Goal: Check status

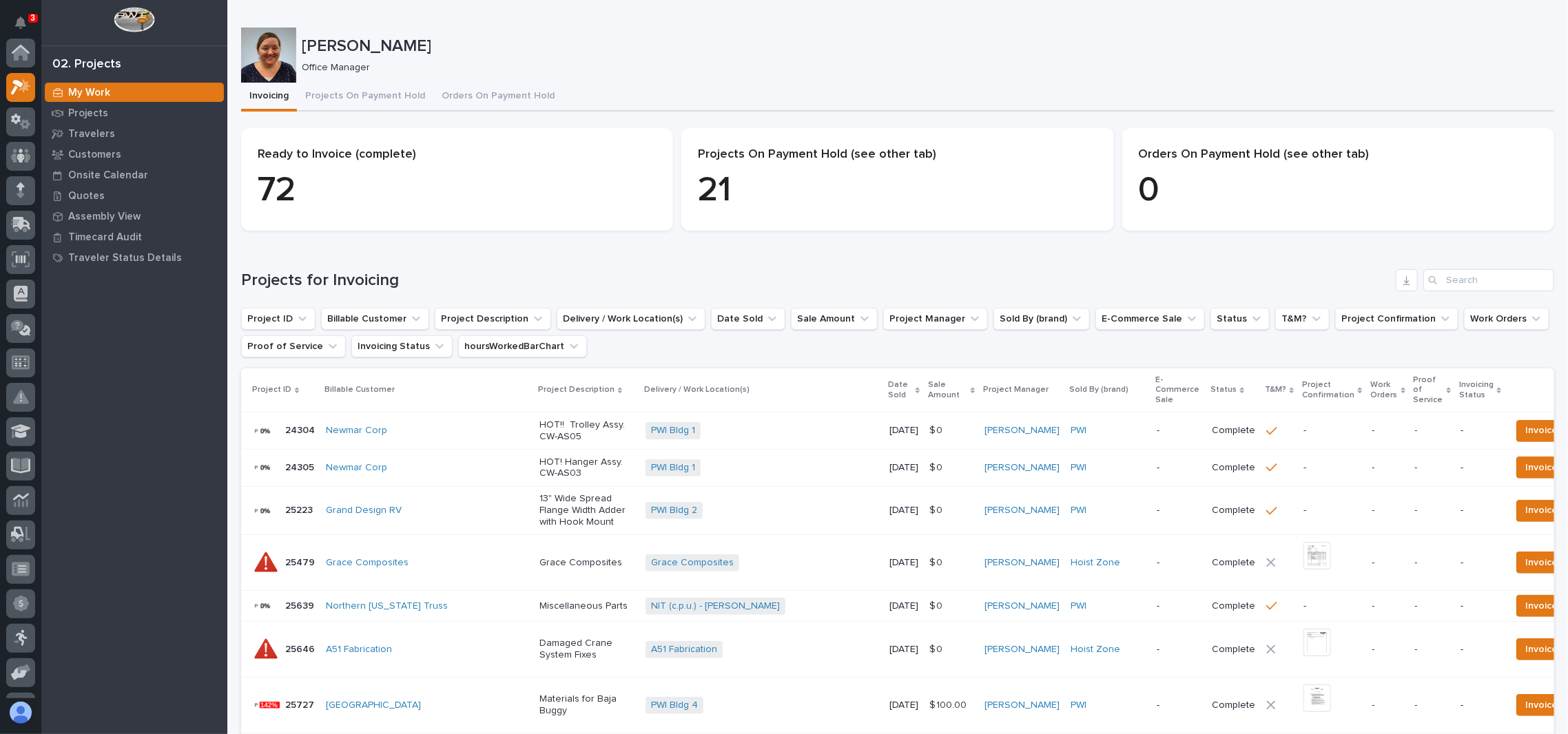
scroll to position [33, 0]
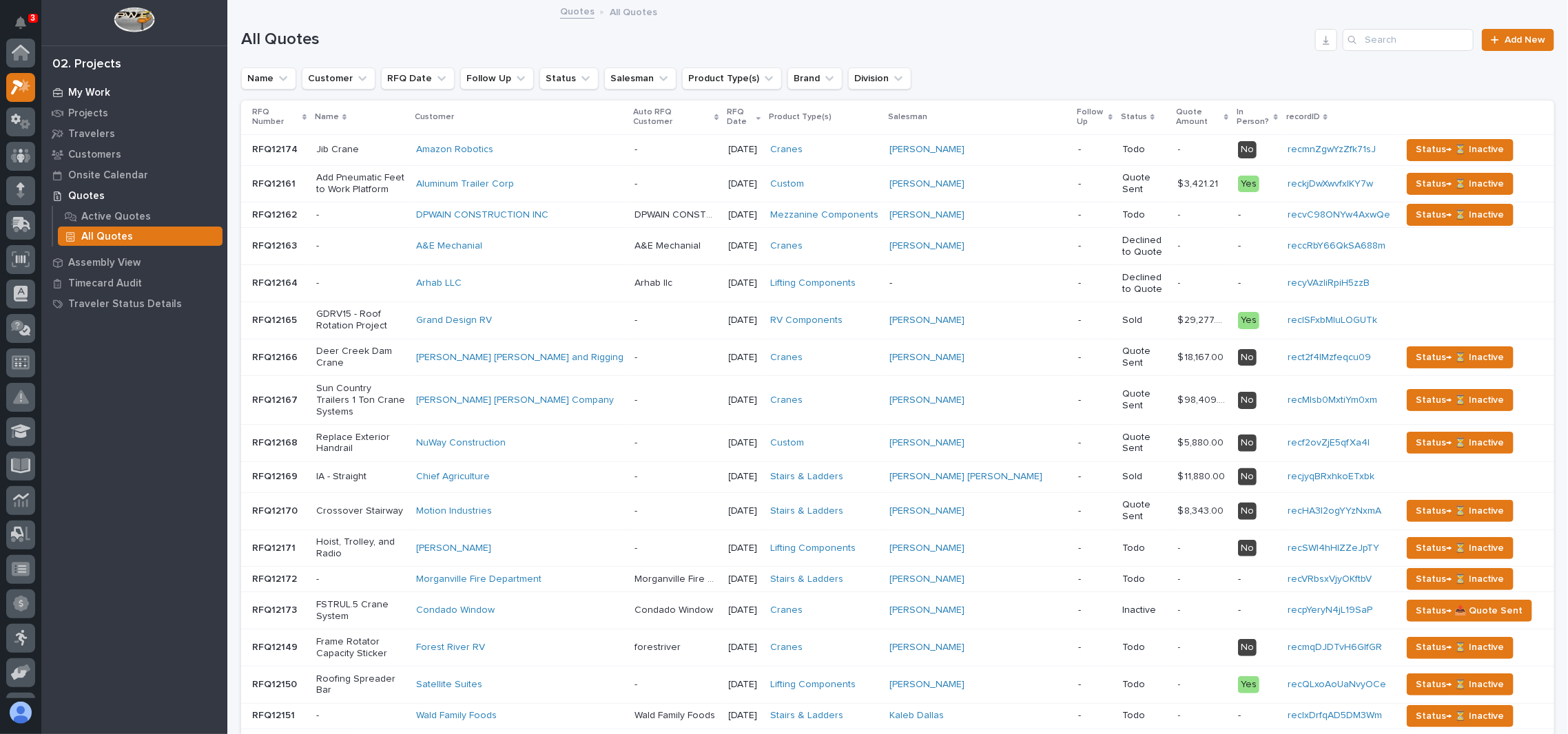
scroll to position [33, 0]
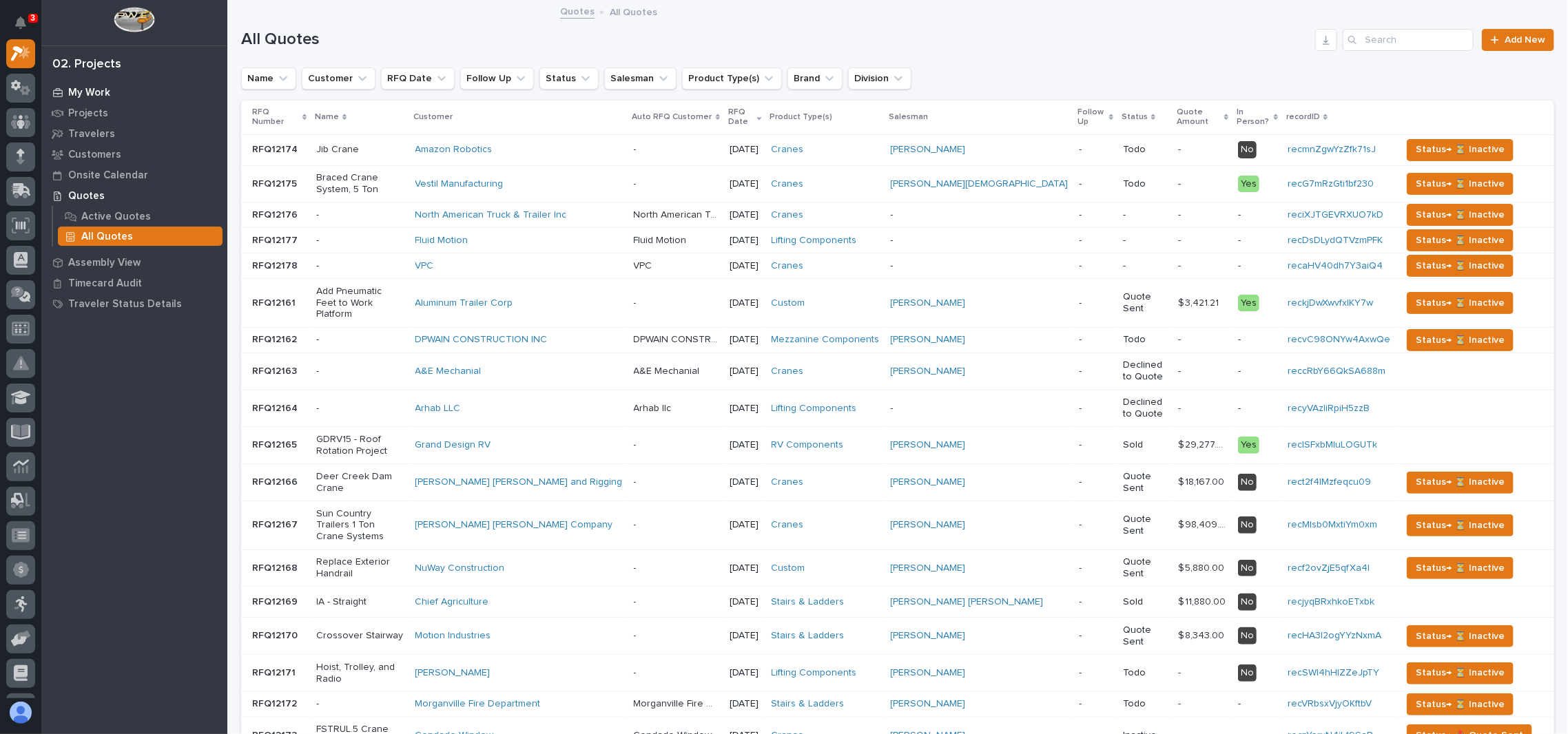
click at [101, 97] on p "My Work" at bounding box center [89, 93] width 42 height 12
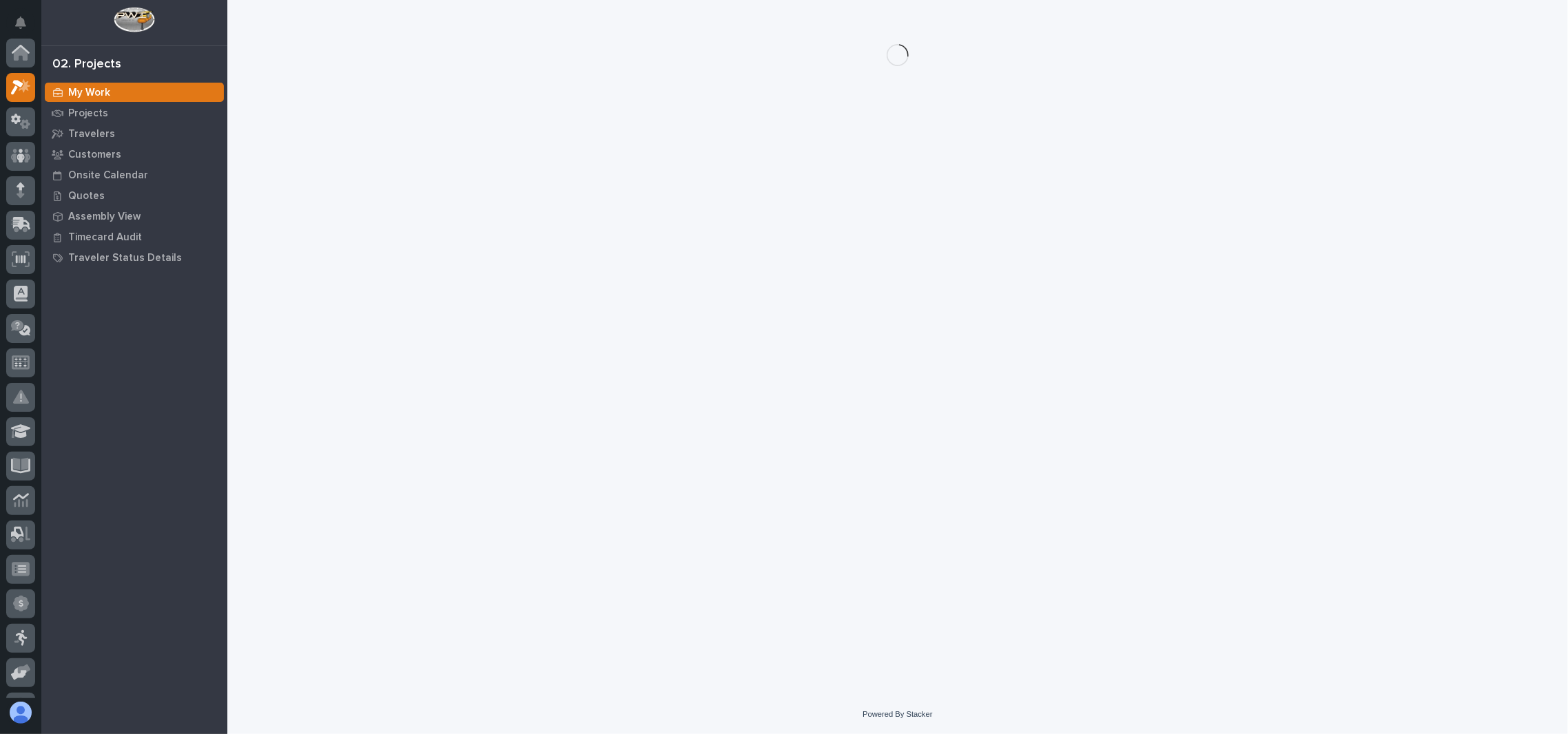
scroll to position [33, 0]
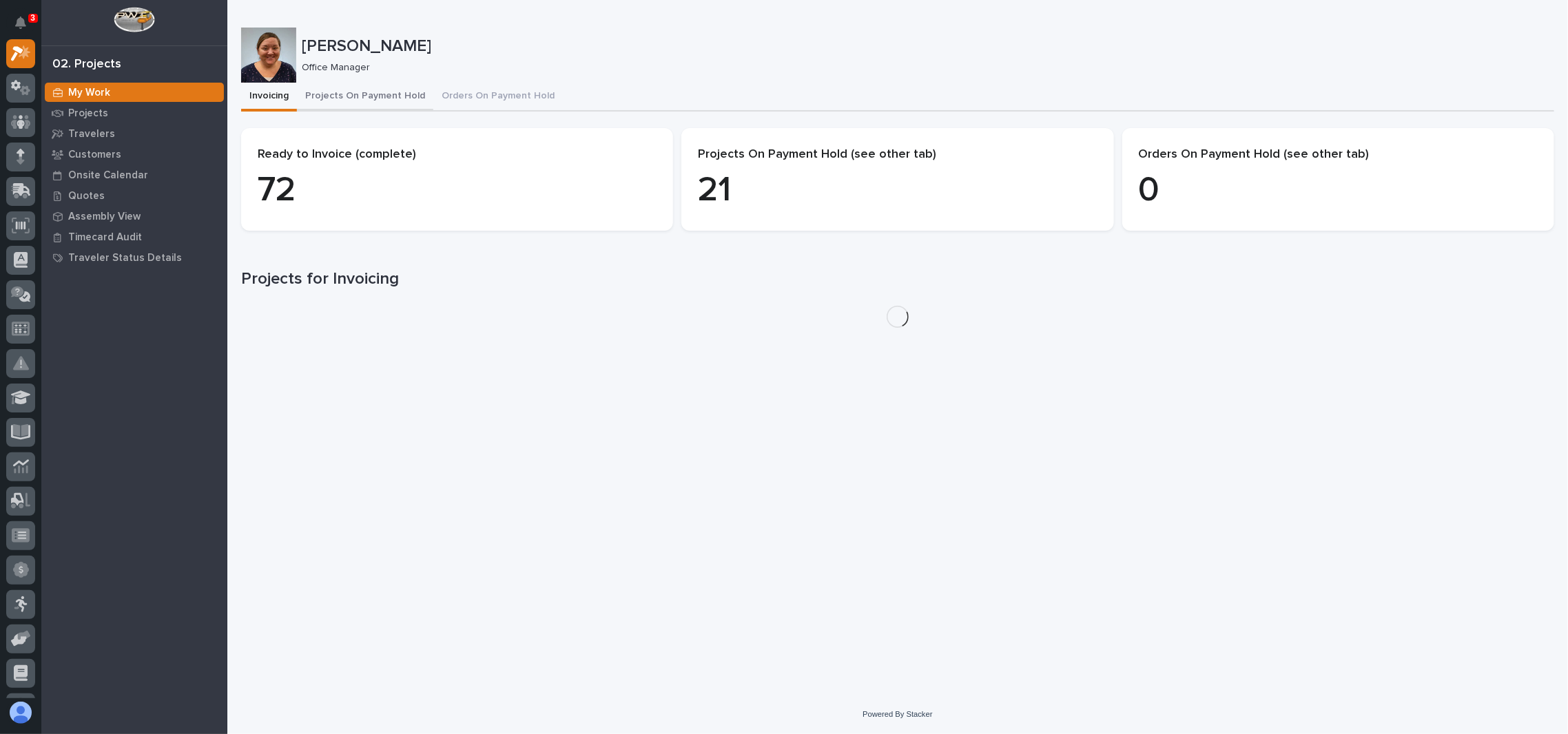
click at [371, 95] on button "Projects On Payment Hold" at bounding box center [365, 97] width 137 height 29
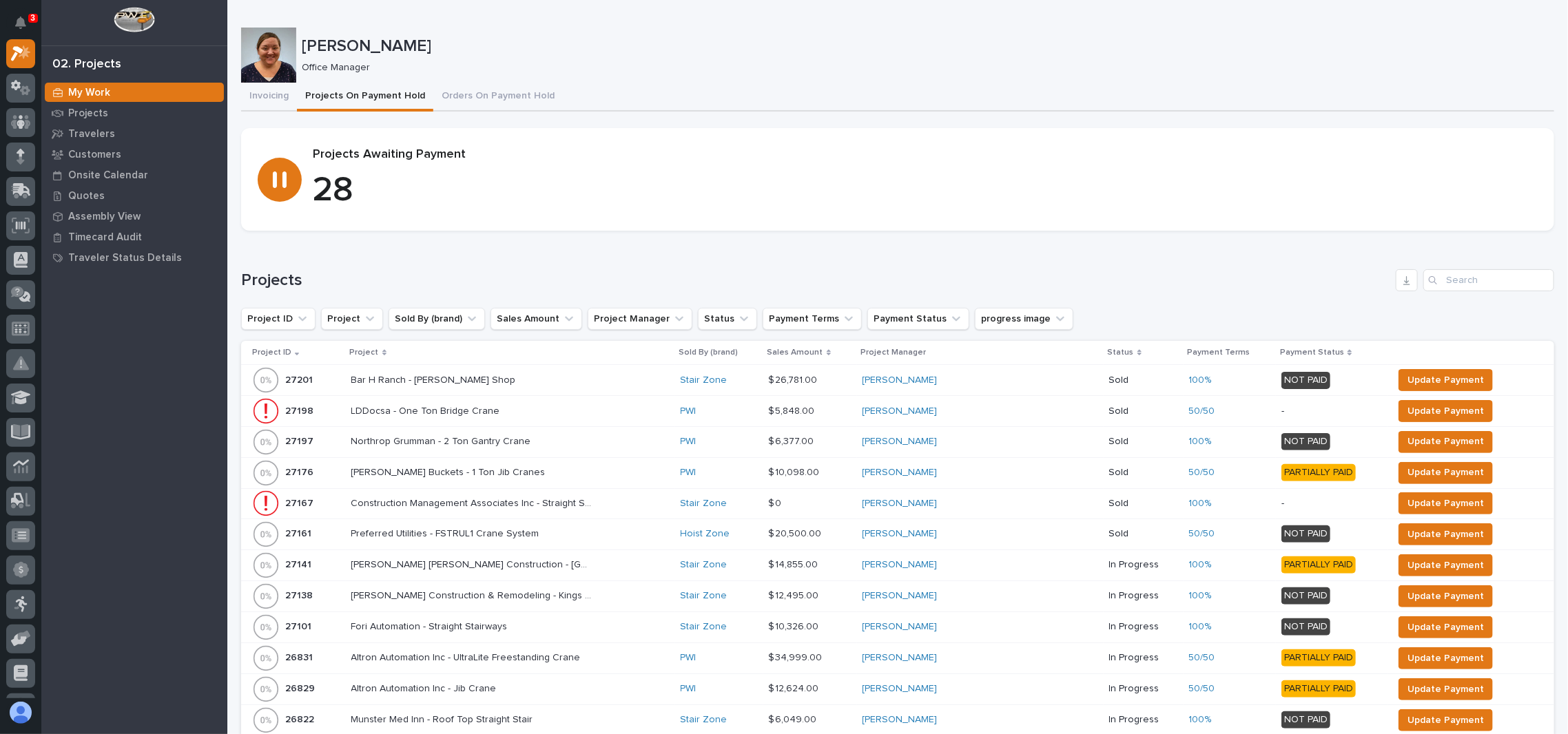
click at [363, 350] on p "Project" at bounding box center [365, 352] width 29 height 15
